Goal: Task Accomplishment & Management: Manage account settings

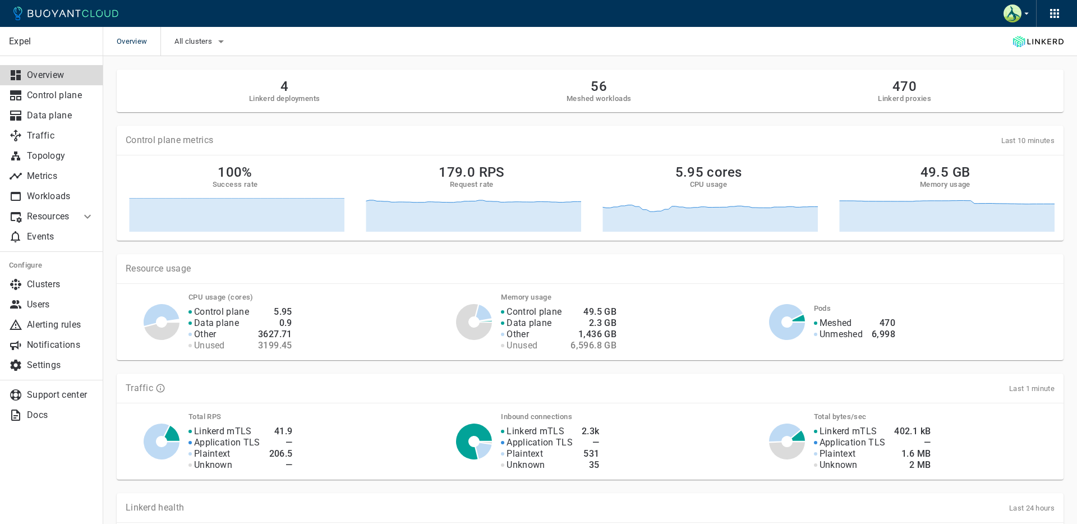
click at [66, 213] on p "Resources" at bounding box center [49, 216] width 45 height 11
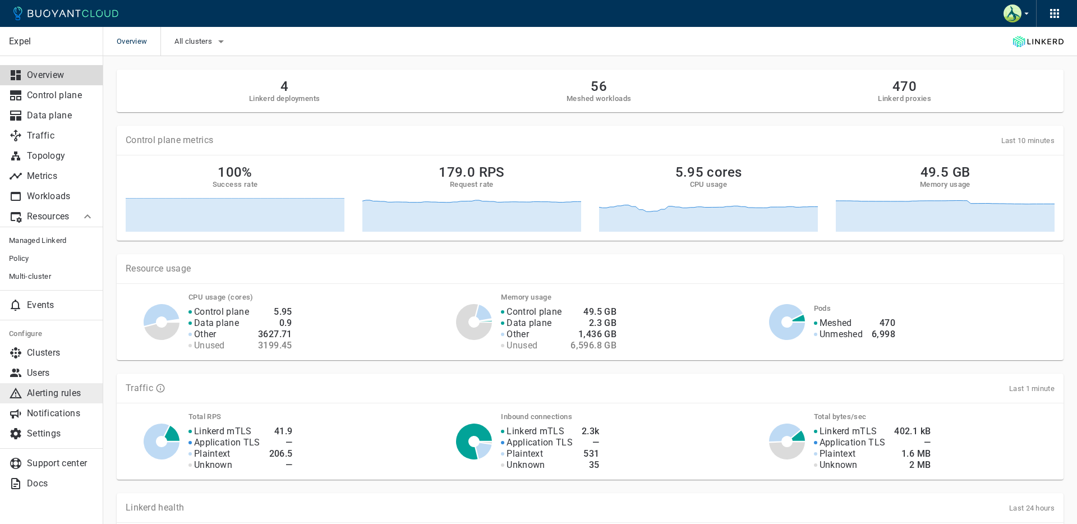
click at [66, 396] on p "Alerting rules" at bounding box center [60, 392] width 67 height 11
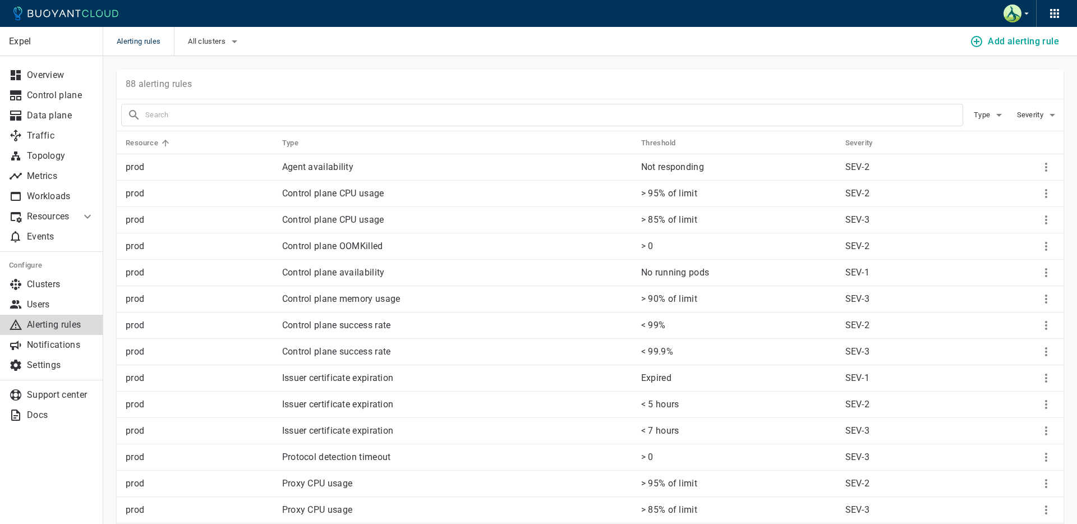
click at [281, 116] on input "text" at bounding box center [553, 115] width 817 height 16
type input "oom"
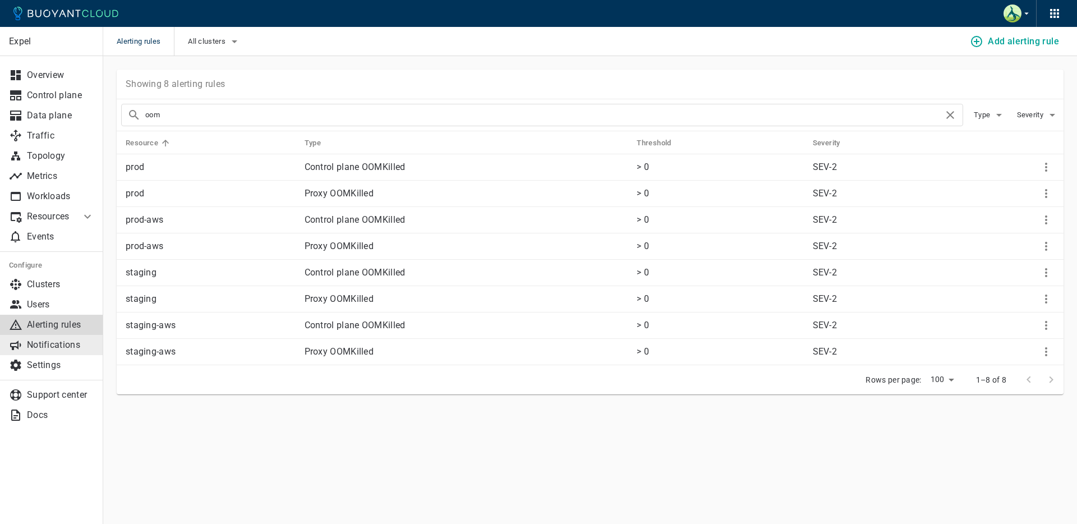
click at [57, 346] on p "Notifications" at bounding box center [60, 344] width 67 height 11
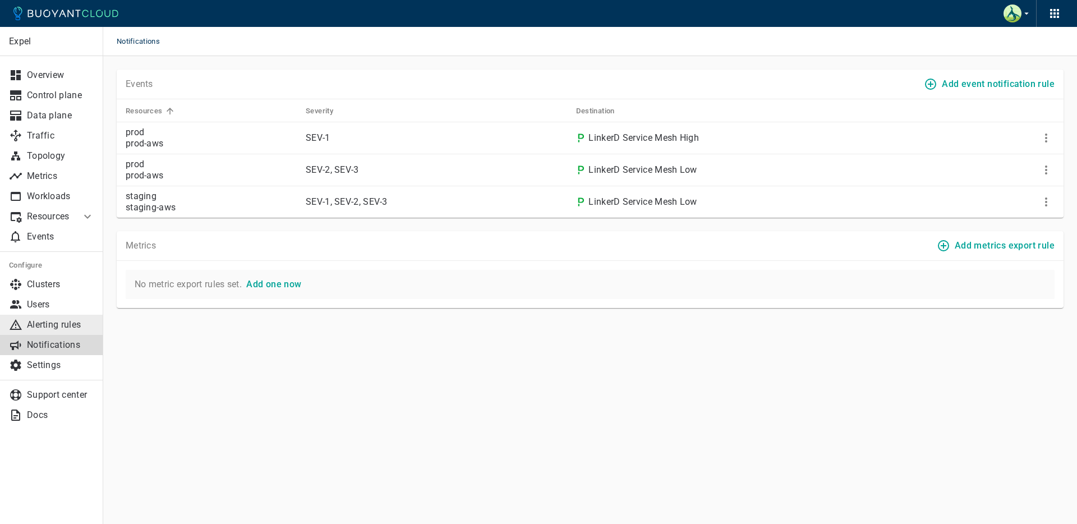
click at [49, 322] on p "Alerting rules" at bounding box center [60, 324] width 67 height 11
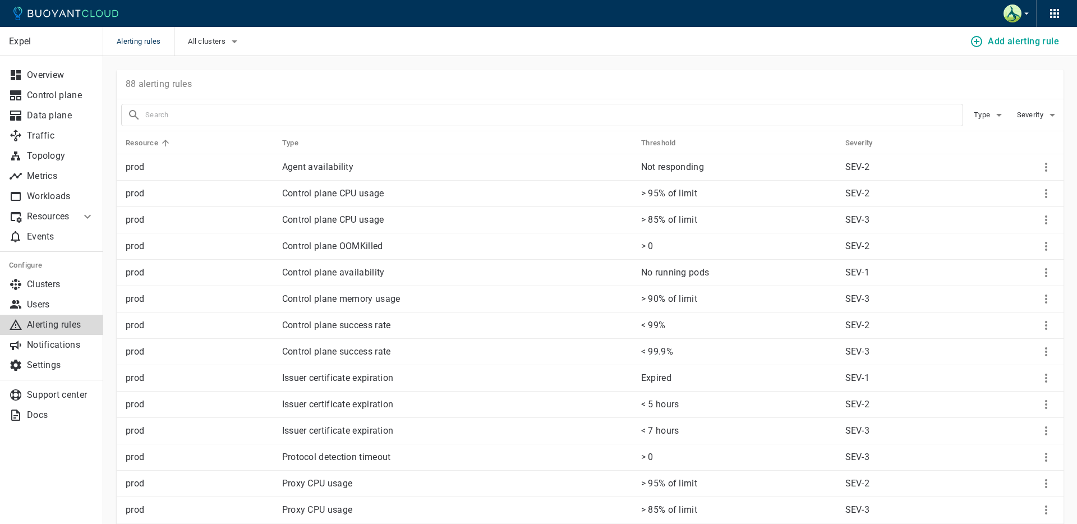
click at [381, 108] on input "text" at bounding box center [553, 115] width 817 height 16
type input "oom"
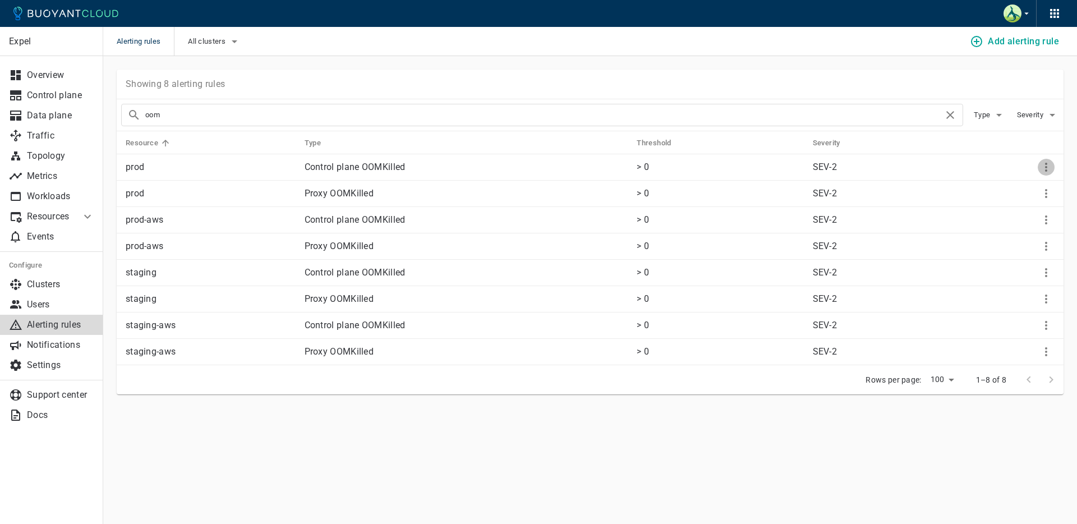
click at [1053, 164] on button "More" at bounding box center [1045, 167] width 17 height 17
click at [1014, 196] on li "Edit" at bounding box center [1023, 190] width 90 height 20
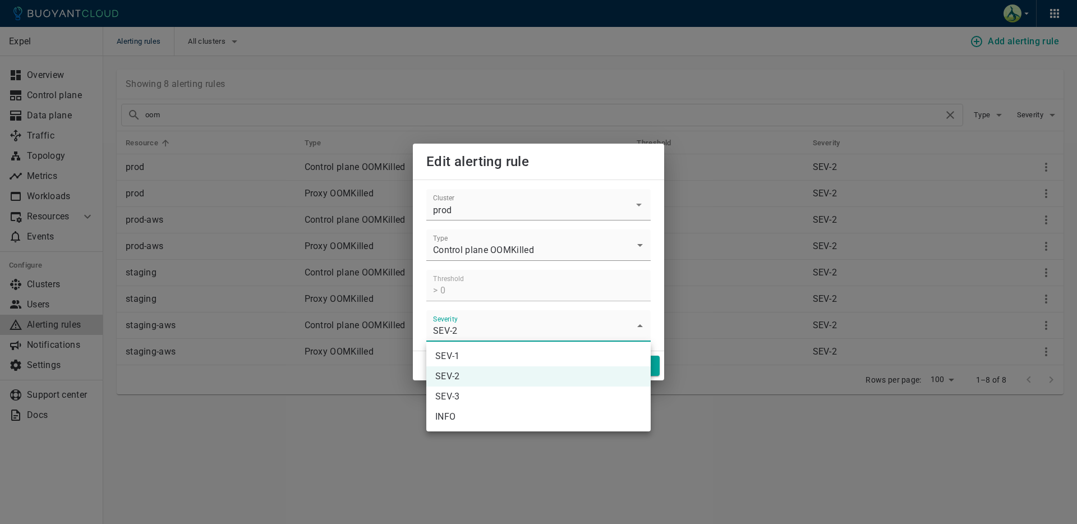
click at [556, 327] on body "Alerting rules All clusters Add alerting rule Expel Overview Control plane Data…" at bounding box center [538, 262] width 1077 height 524
click at [335, 431] on div at bounding box center [538, 262] width 1077 height 524
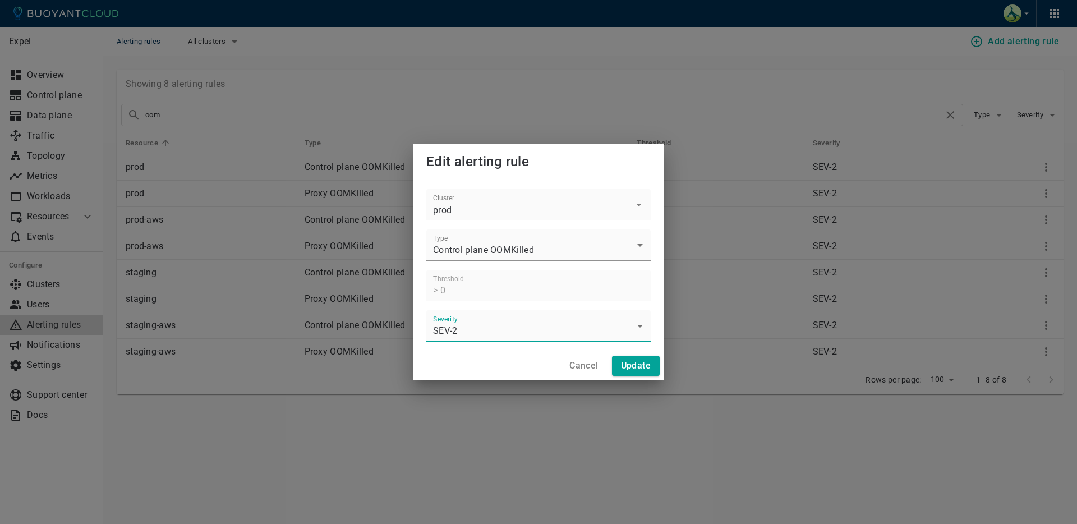
click at [579, 365] on h4 "Cancel" at bounding box center [583, 365] width 29 height 11
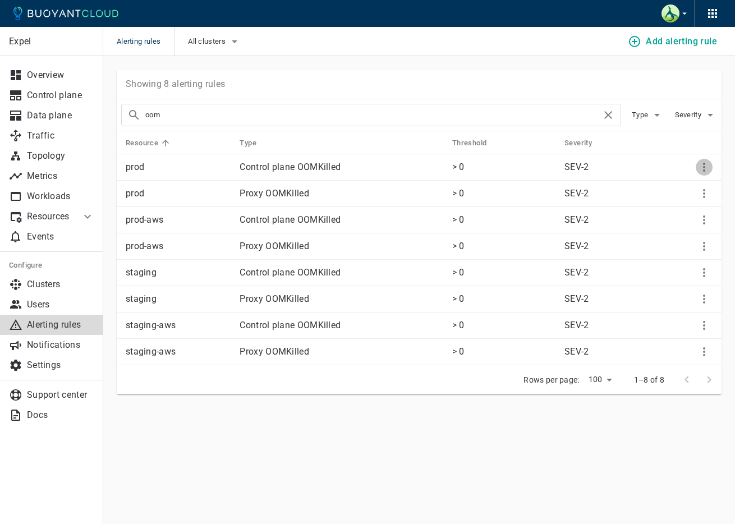
click at [704, 170] on icon "More" at bounding box center [704, 167] width 2 height 9
click at [674, 192] on li "Edit" at bounding box center [681, 190] width 90 height 20
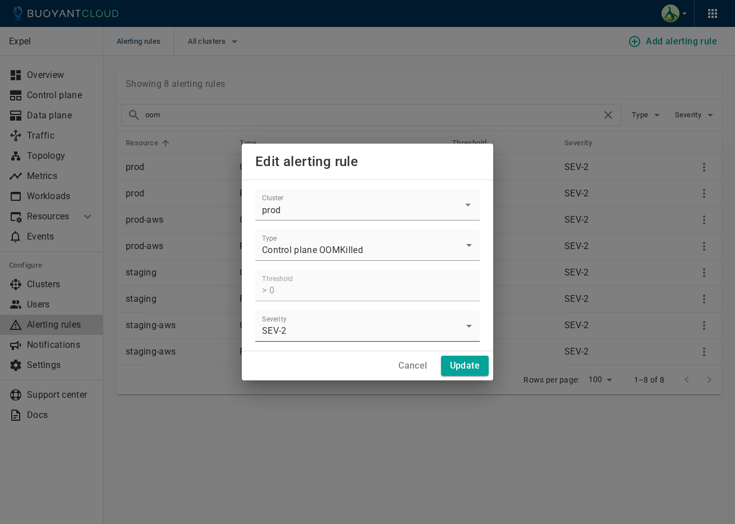
click at [330, 320] on body "Alerting rules All clusters Add alerting rule Expel Overview Control plane Data…" at bounding box center [367, 262] width 735 height 524
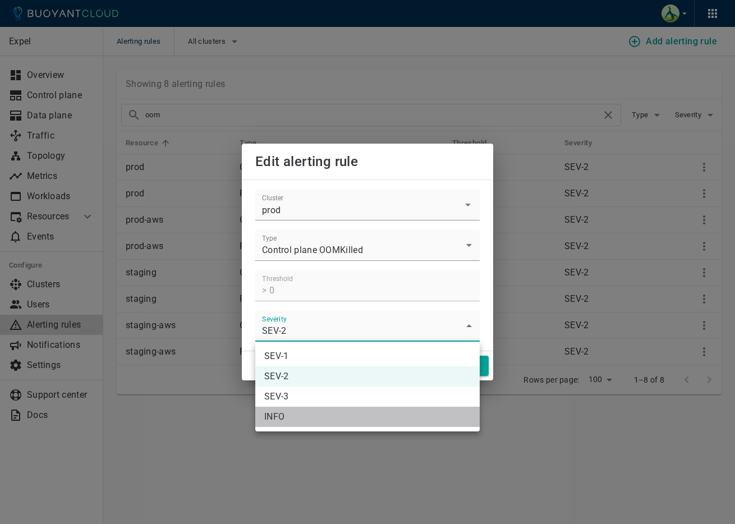
click at [305, 414] on li "INFO" at bounding box center [367, 417] width 224 height 20
type input "INFO"
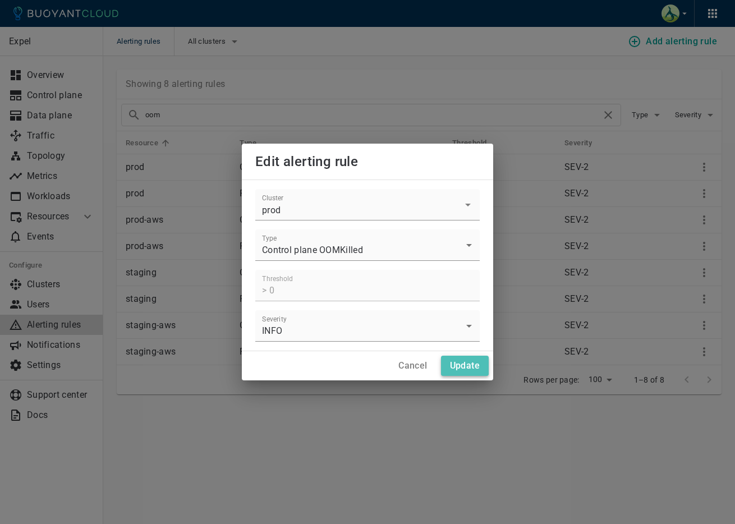
click at [459, 361] on h4 "Update" at bounding box center [465, 365] width 30 height 11
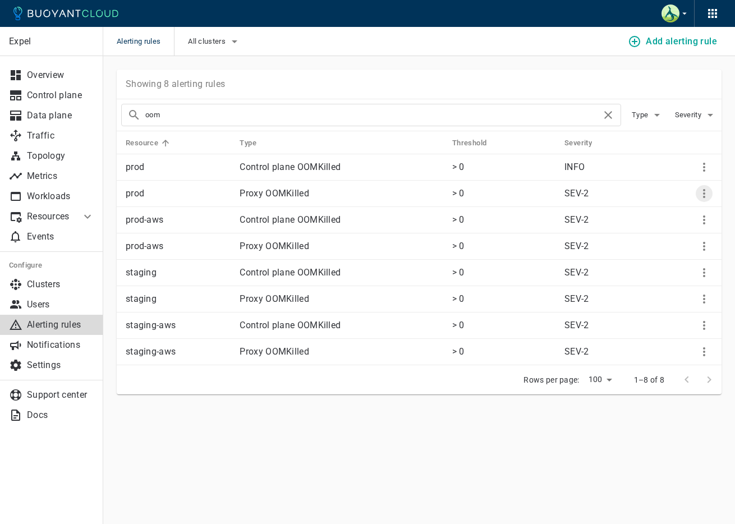
click at [712, 192] on button "More" at bounding box center [703, 193] width 17 height 17
click at [666, 217] on li "Edit" at bounding box center [681, 216] width 90 height 20
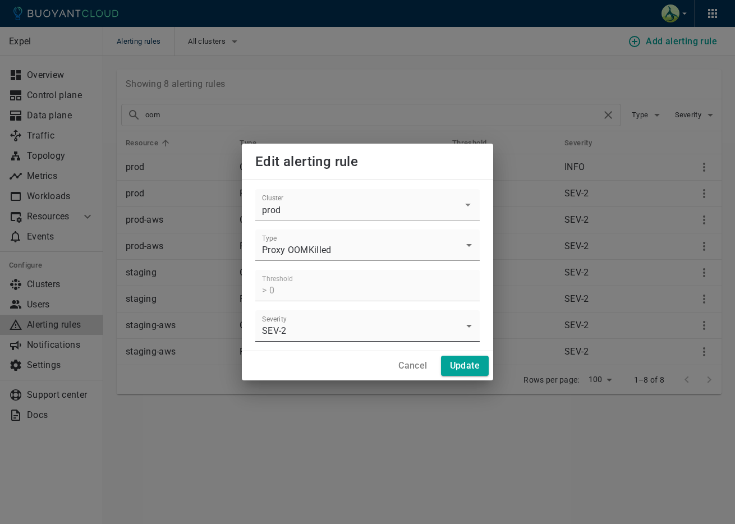
click at [368, 330] on body "Alerting rules All clusters Add alerting rule Expel Overview Control plane Data…" at bounding box center [367, 262] width 735 height 524
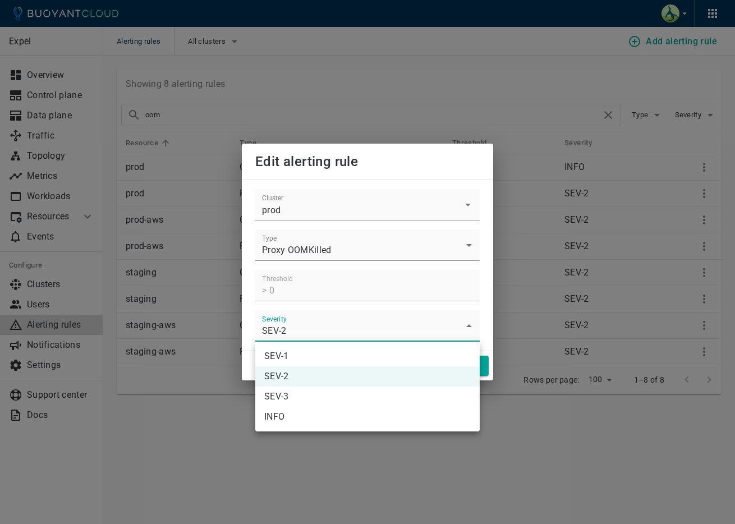
click at [340, 412] on li "INFO" at bounding box center [367, 417] width 224 height 20
type input "INFO"
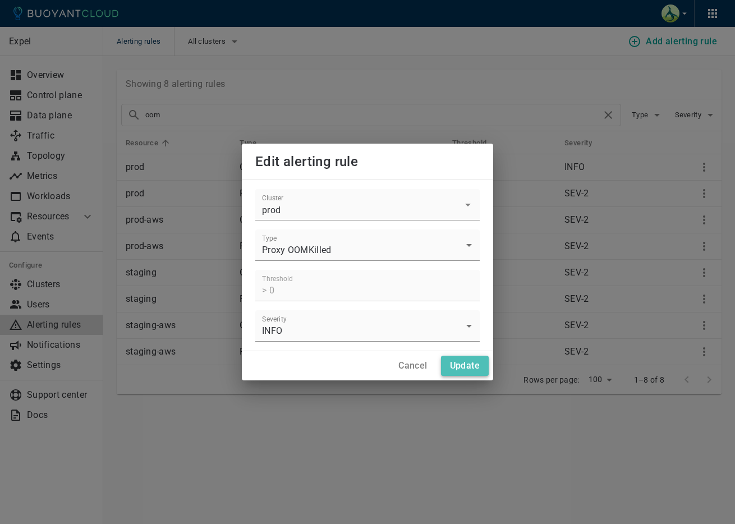
click at [461, 364] on h4 "Update" at bounding box center [465, 365] width 30 height 11
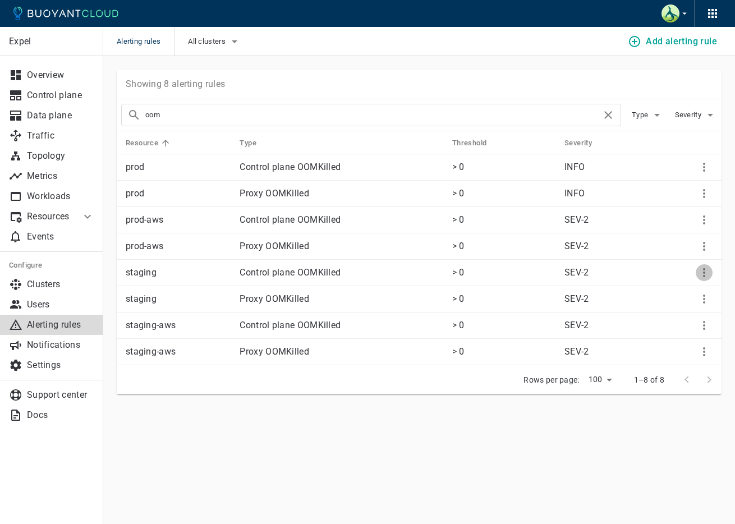
click at [698, 271] on icon "More" at bounding box center [703, 272] width 13 height 13
click at [675, 292] on li "Edit" at bounding box center [681, 295] width 90 height 20
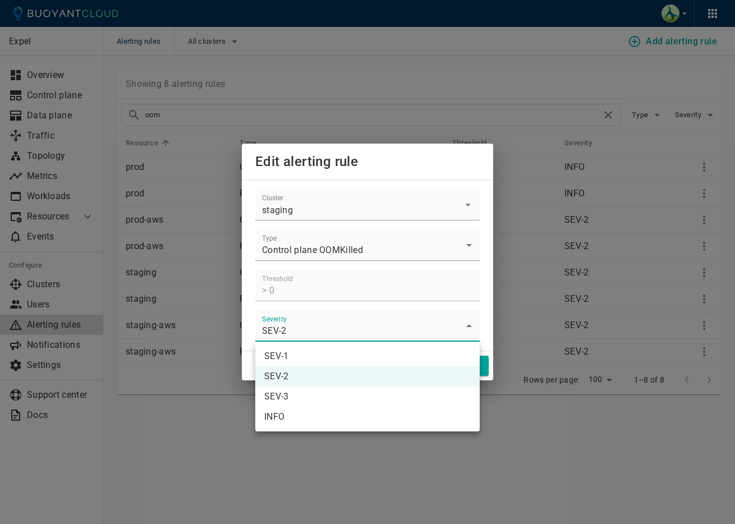
click at [352, 324] on body "Alerting rules All clusters Add alerting rule Expel Overview Control plane Data…" at bounding box center [367, 262] width 735 height 524
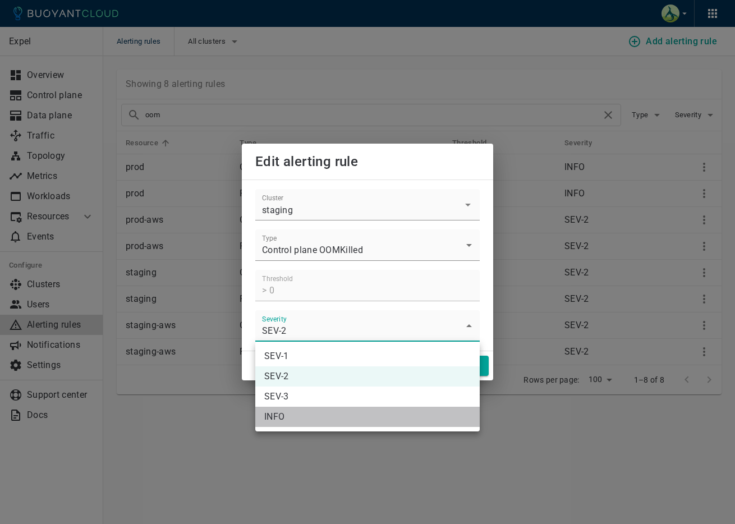
click at [330, 419] on li "INFO" at bounding box center [367, 417] width 224 height 20
type input "INFO"
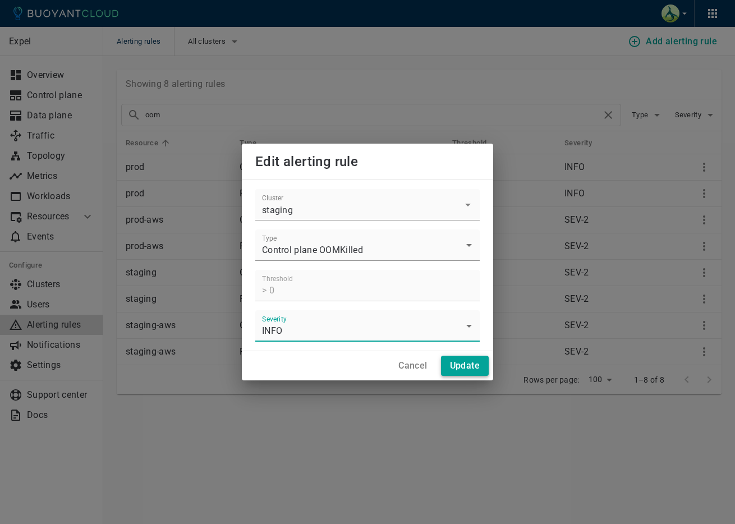
click at [455, 366] on h4 "Update" at bounding box center [465, 365] width 30 height 11
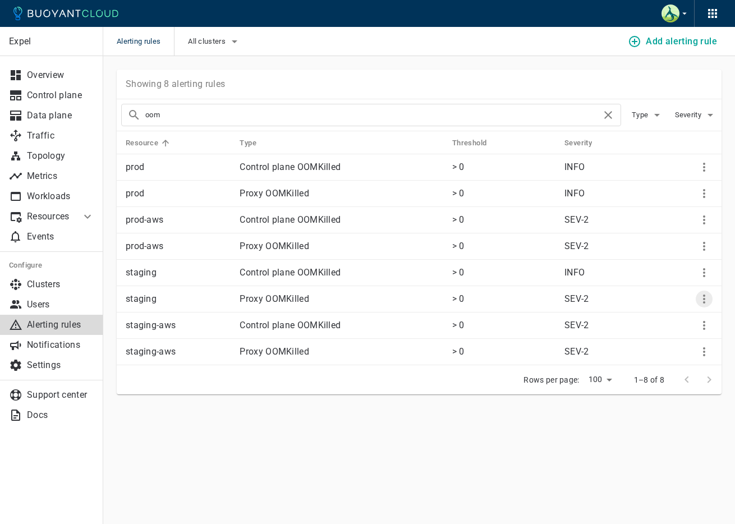
click at [704, 296] on icon "More" at bounding box center [704, 298] width 2 height 9
click at [674, 321] on li "Edit" at bounding box center [681, 322] width 90 height 20
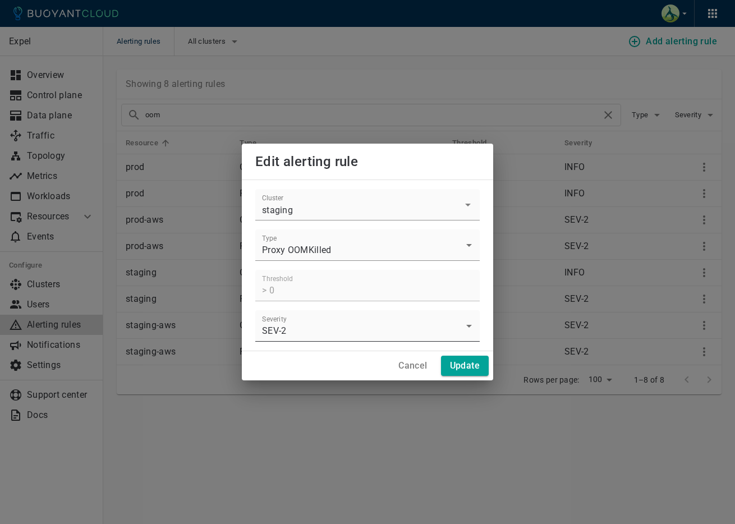
click at [372, 326] on body "Alerting rules All clusters Add alerting rule Expel Overview Control plane Data…" at bounding box center [367, 262] width 735 height 524
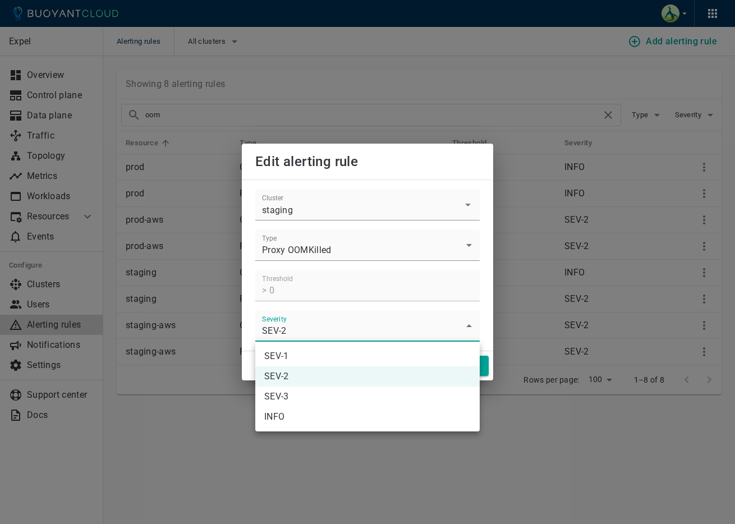
click at [370, 327] on div at bounding box center [367, 262] width 735 height 524
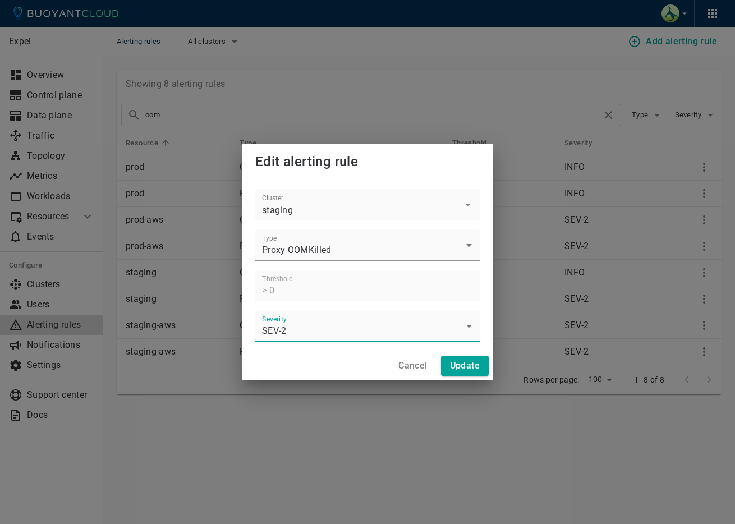
click at [367, 325] on body "Alerting rules All clusters Add alerting rule Expel Overview Control plane Data…" at bounding box center [367, 262] width 735 height 524
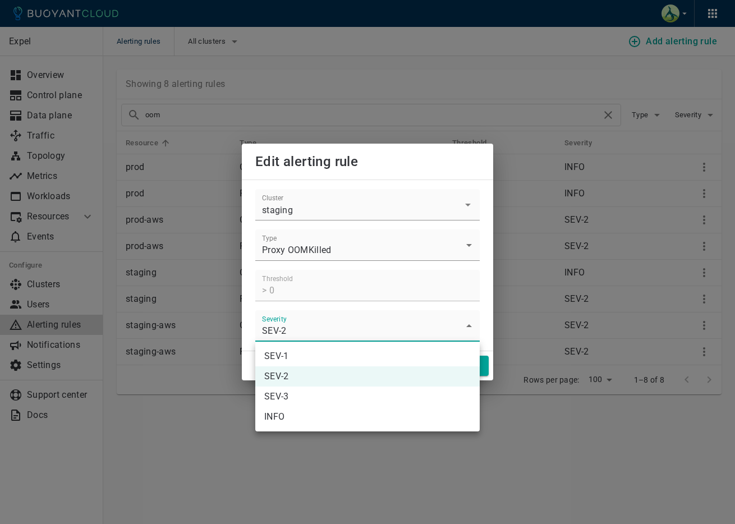
click at [332, 408] on li "INFO" at bounding box center [367, 417] width 224 height 20
type input "INFO"
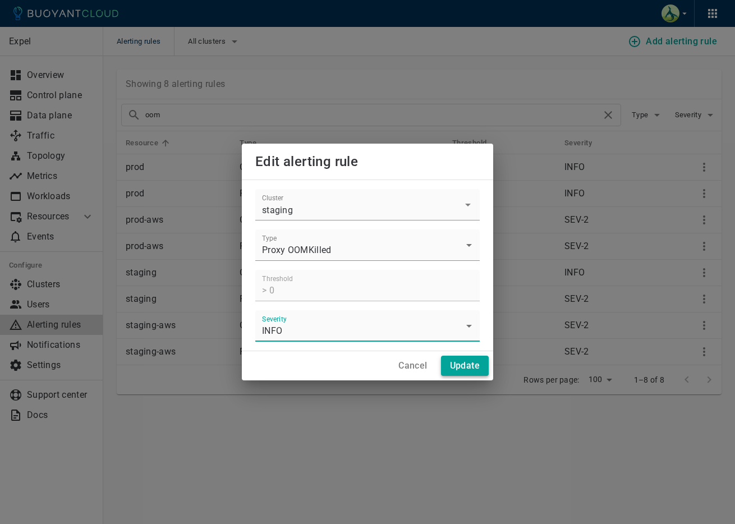
click at [462, 364] on h4 "Update" at bounding box center [465, 365] width 30 height 11
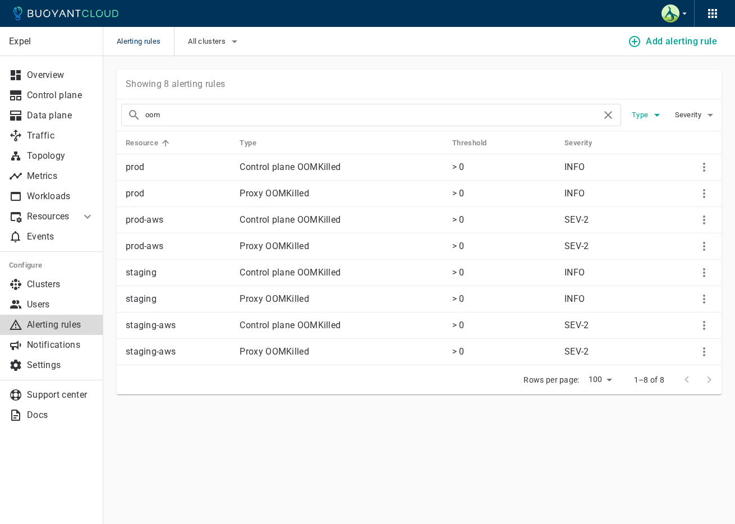
click at [655, 114] on icon "button" at bounding box center [657, 115] width 6 height 3
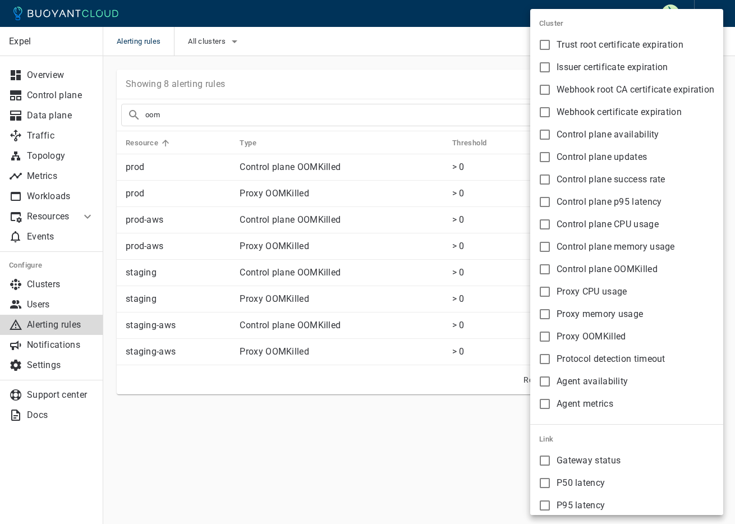
click at [478, 62] on div at bounding box center [367, 262] width 735 height 524
